Goal: Task Accomplishment & Management: Manage account settings

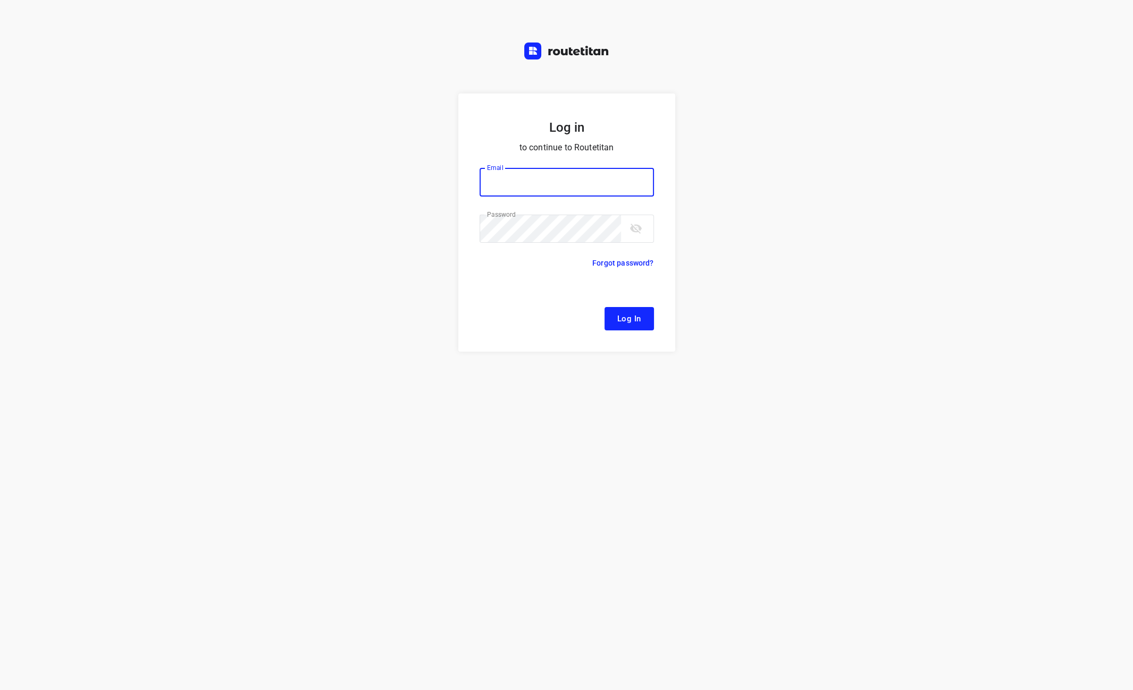
type input "[EMAIL_ADDRESS][DOMAIN_NAME]"
click at [623, 320] on span "Log In" at bounding box center [629, 319] width 24 height 14
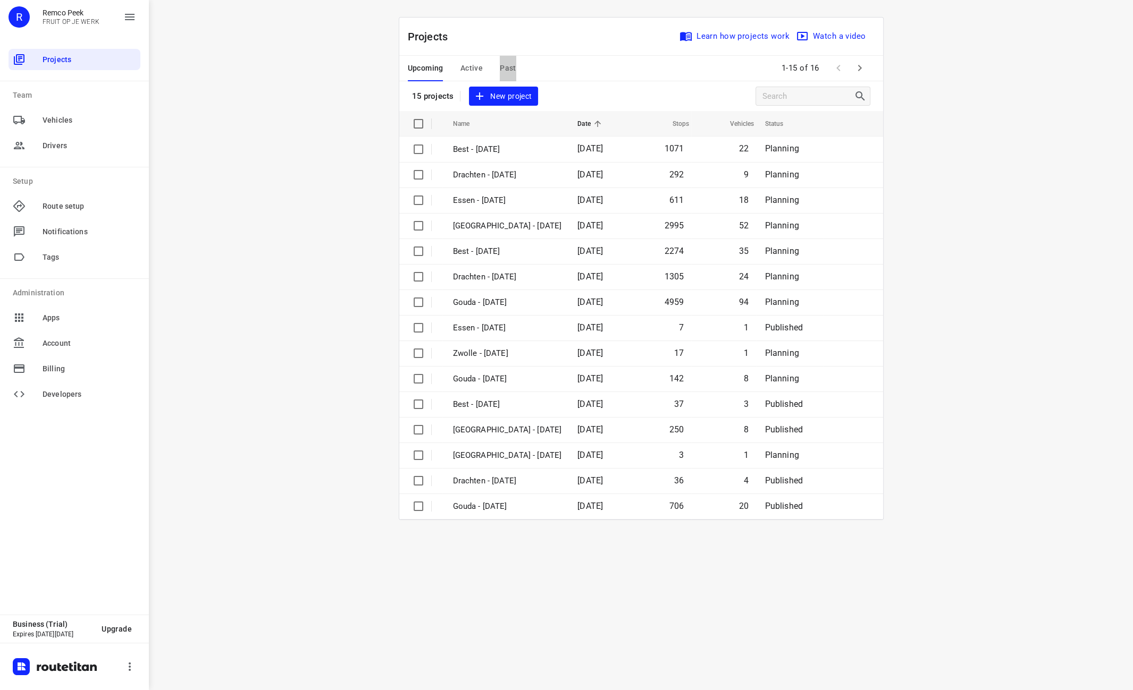
click at [508, 75] on button "Past" at bounding box center [508, 69] width 16 height 26
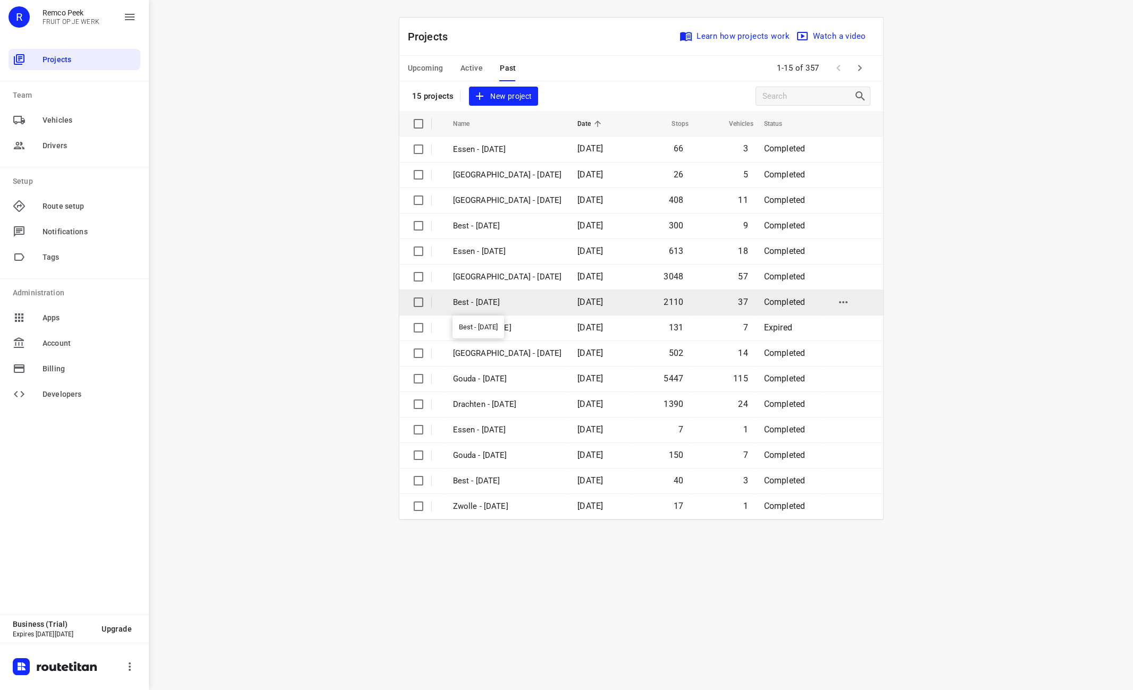
click at [504, 306] on p "Best - [DATE]" at bounding box center [507, 303] width 109 height 12
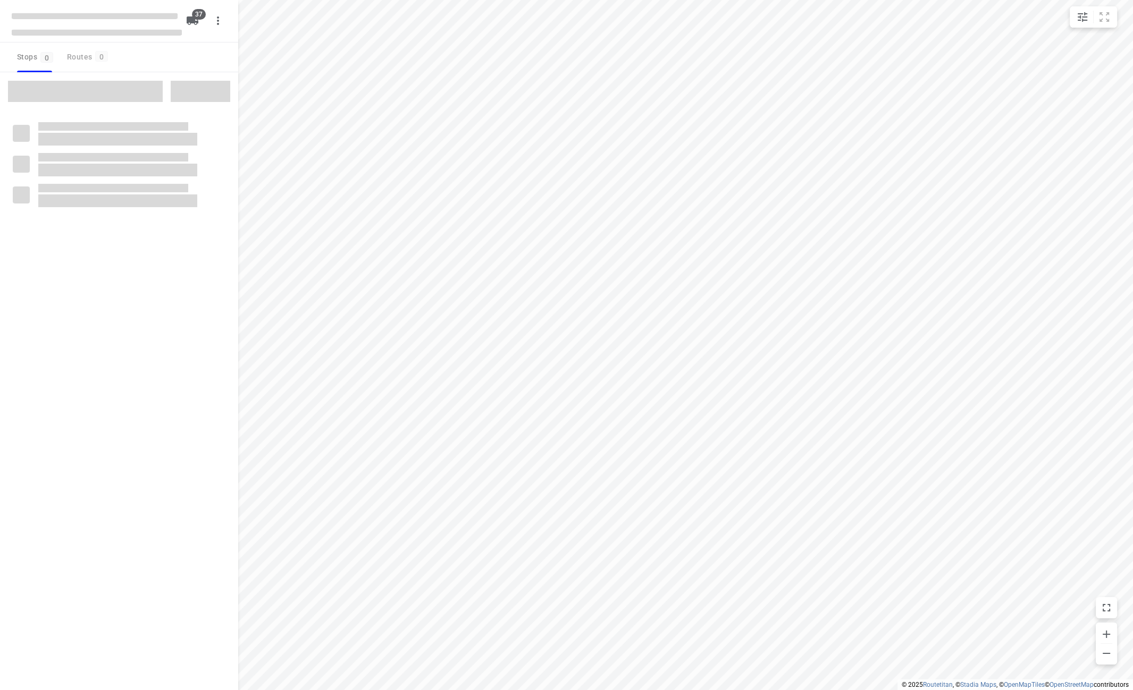
checkbox input "true"
